Goal: Find specific page/section: Locate item on page

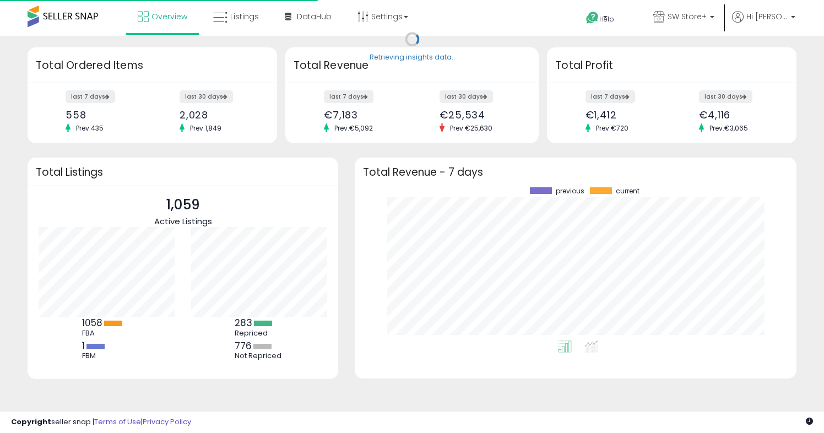
scroll to position [153, 419]
click at [247, 11] on span "Listings" at bounding box center [244, 16] width 29 height 11
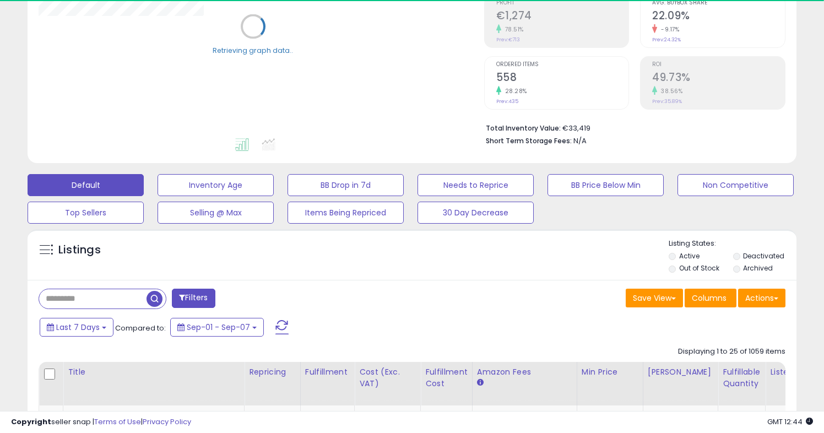
scroll to position [314, 0]
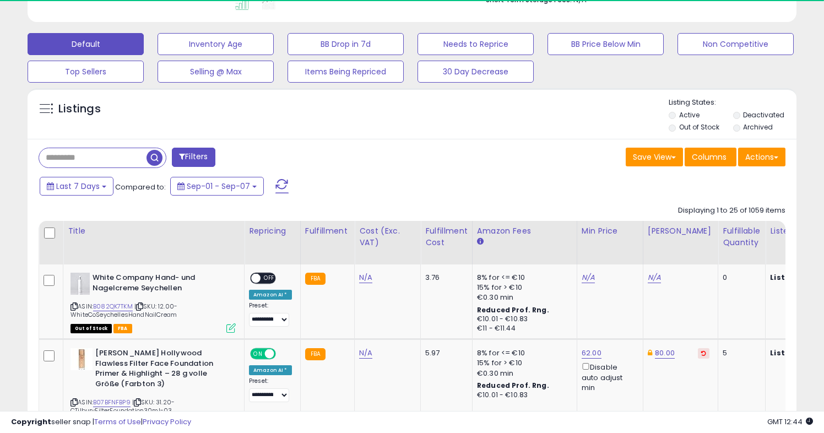
click at [112, 161] on input "text" at bounding box center [92, 157] width 107 height 19
paste input "**********"
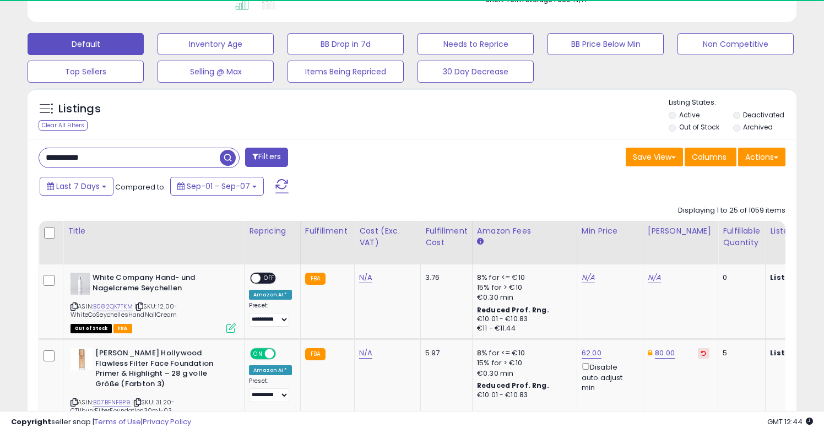
type input "**********"
click at [228, 159] on span "button" at bounding box center [228, 158] width 16 height 16
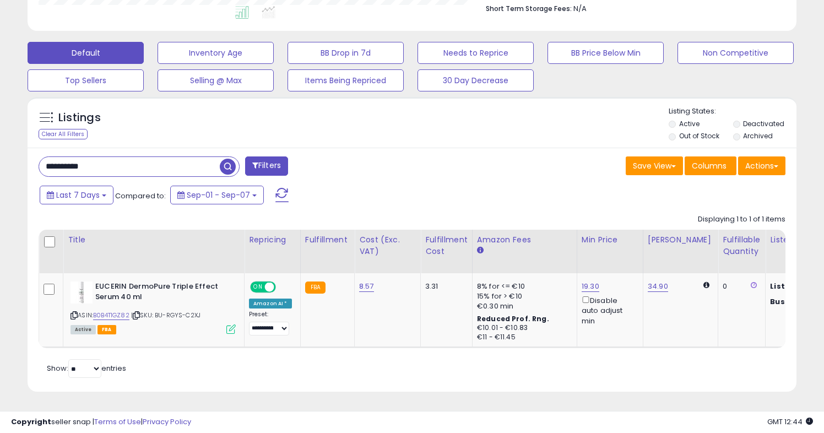
scroll to position [226, 445]
click at [135, 310] on div "ASIN: B0B4T1GZ82 | SKU: BU-RGYS-C2XJ Active FBA" at bounding box center [152, 306] width 165 height 51
click at [140, 312] on icon at bounding box center [136, 315] width 7 height 6
copy link "B0B4T1GZ82"
